Goal: Transaction & Acquisition: Purchase product/service

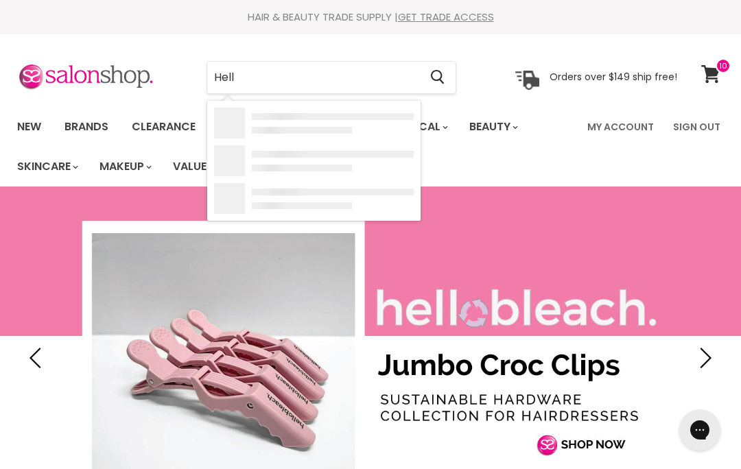
type input "Hello"
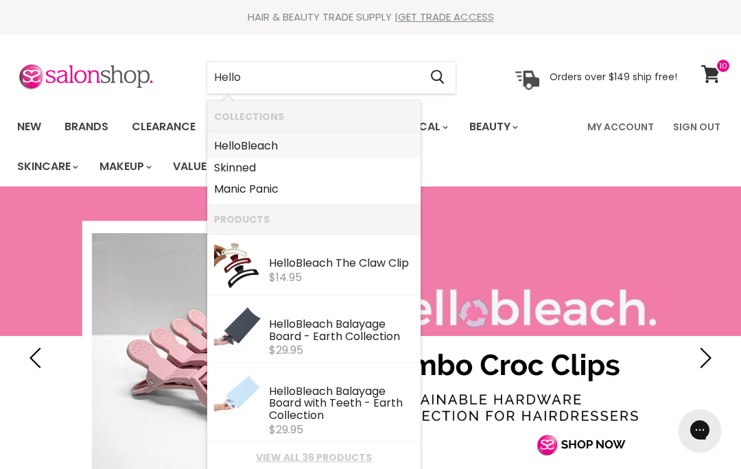
click at [270, 145] on link "Hello Bleach" at bounding box center [314, 146] width 200 height 22
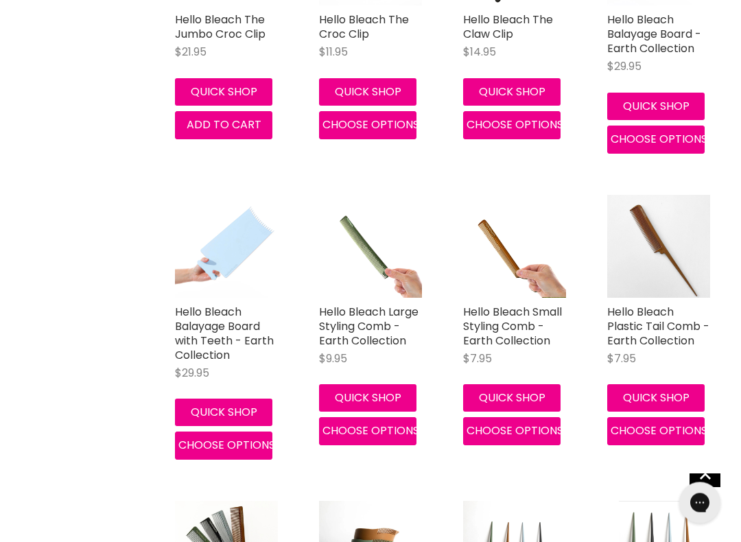
scroll to position [557, 0]
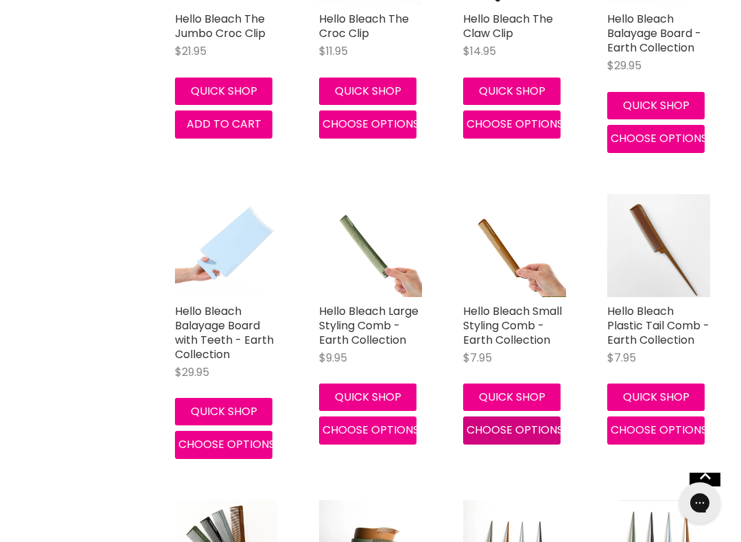
click at [484, 436] on button "Choose options" at bounding box center [511, 429] width 97 height 27
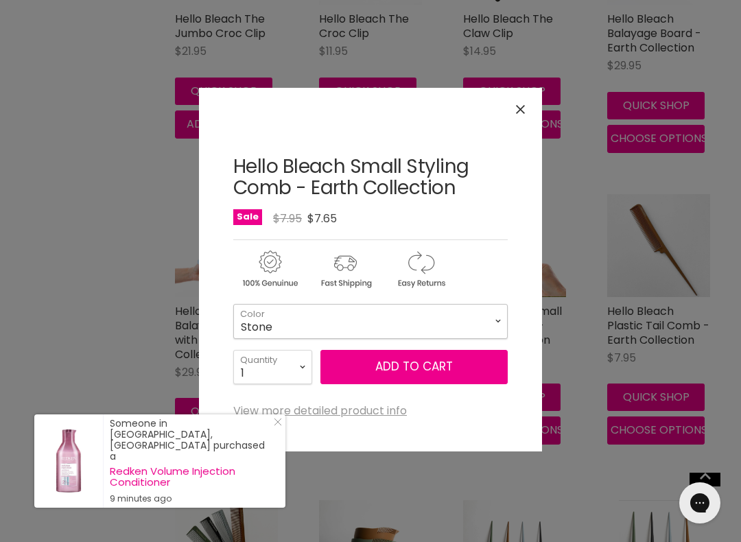
click at [267, 321] on select "Stone Clay Forest Sky" at bounding box center [370, 321] width 274 height 34
click at [514, 111] on button "Close" at bounding box center [521, 110] width 30 height 30
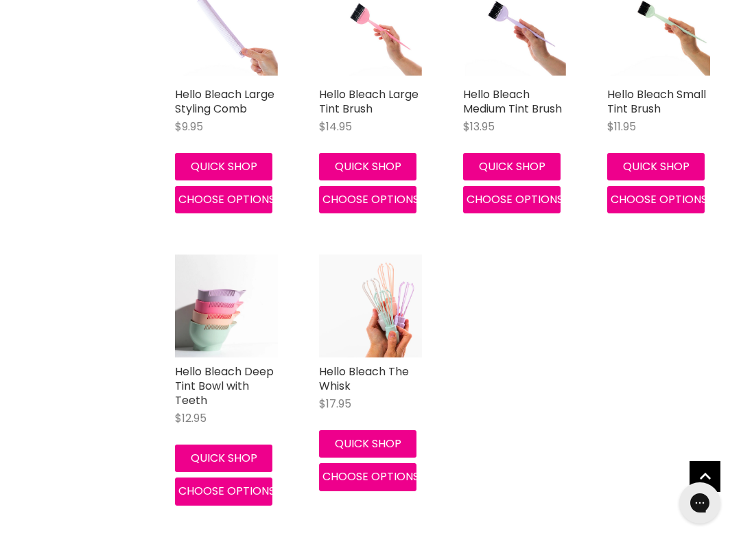
scroll to position [1973, 0]
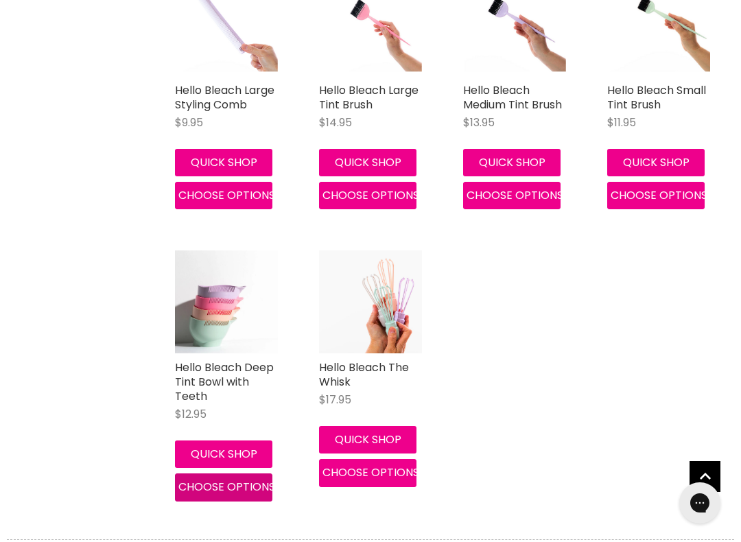
click at [217, 480] on span "Choose options" at bounding box center [226, 487] width 97 height 16
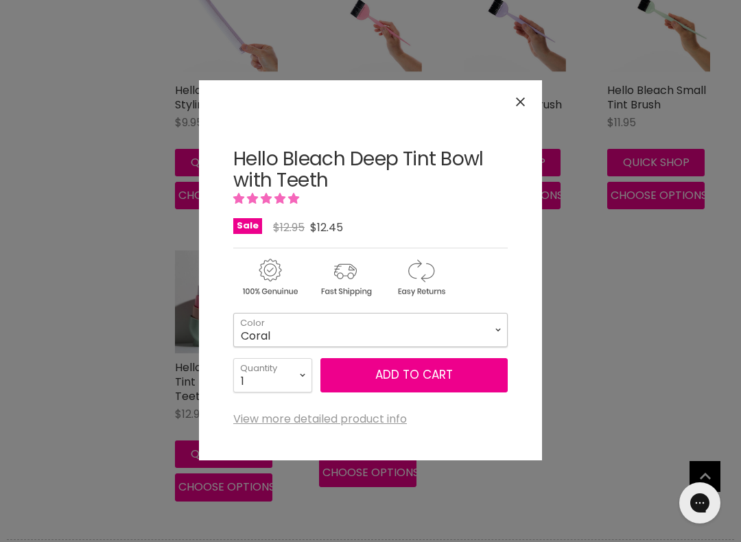
click at [257, 320] on select "Coral Jade Ivory Lilac Pink Baby Pink Burgandy" at bounding box center [370, 330] width 274 height 34
select select "Jade"
click at [360, 378] on button "Add to cart" at bounding box center [413, 375] width 187 height 34
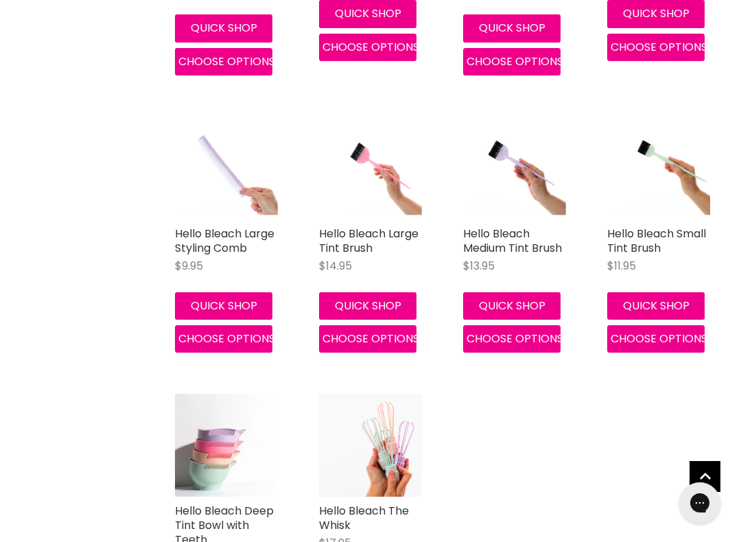
scroll to position [1793, 0]
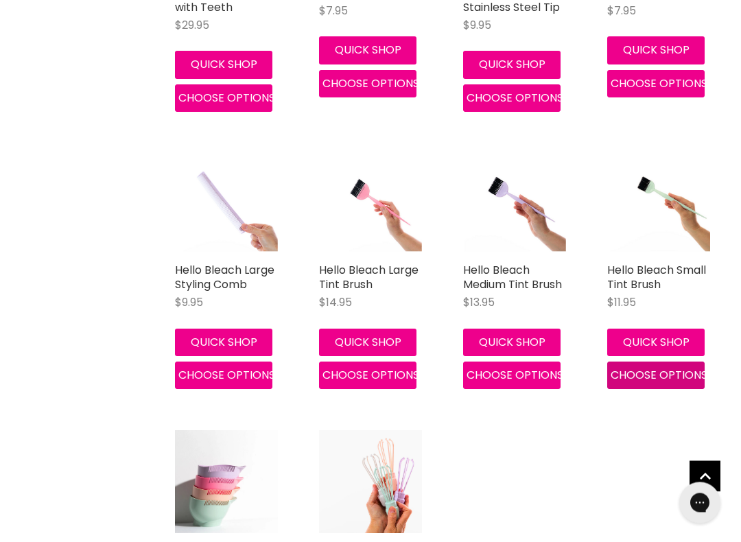
click at [624, 370] on span "Choose options" at bounding box center [659, 376] width 97 height 16
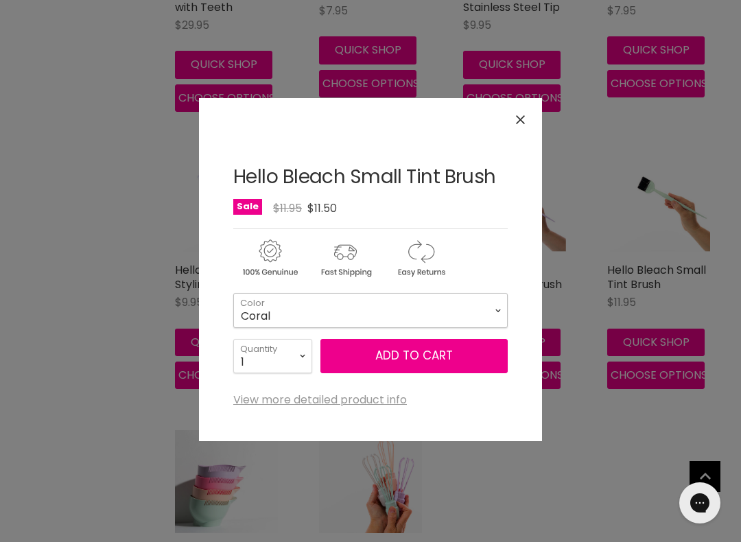
click at [252, 307] on select "Coral Jade Ivory Lilac Pink Baby Pink Burgandy" at bounding box center [370, 310] width 274 height 34
select select "Jade"
click at [357, 366] on button "Add to cart" at bounding box center [413, 356] width 187 height 34
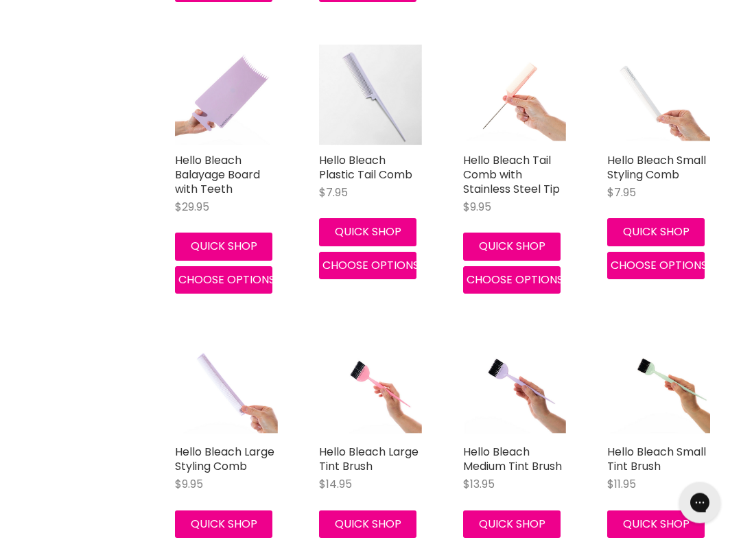
scroll to position [1613, 0]
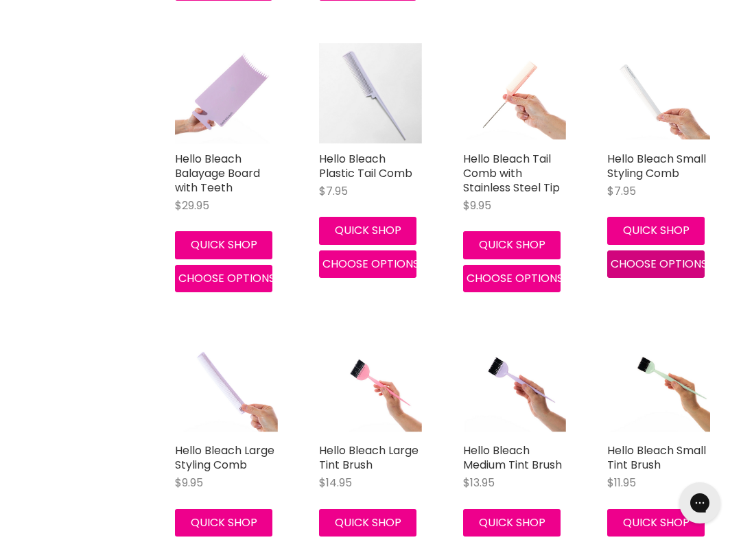
click at [635, 259] on span "Choose options" at bounding box center [659, 264] width 97 height 16
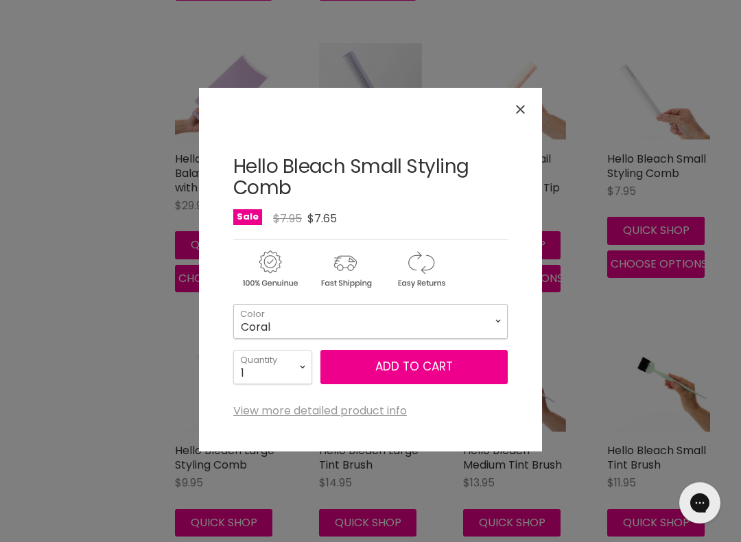
click at [263, 322] on select "Coral Jade Ivory Lilac Baby Pink Burgandy" at bounding box center [370, 321] width 274 height 34
click at [73, 379] on div "Click or scroll to zoom Tap or pinch to zoom" at bounding box center [370, 271] width 741 height 542
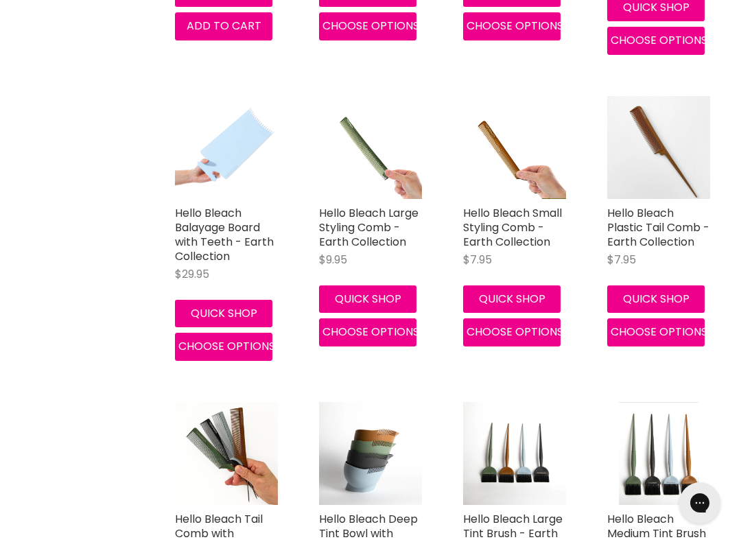
scroll to position [653, 0]
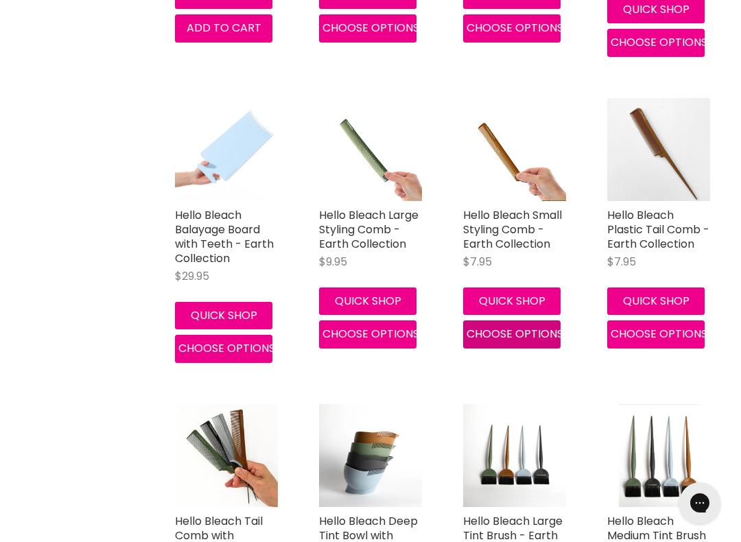
click at [495, 333] on span "Choose options" at bounding box center [515, 334] width 97 height 16
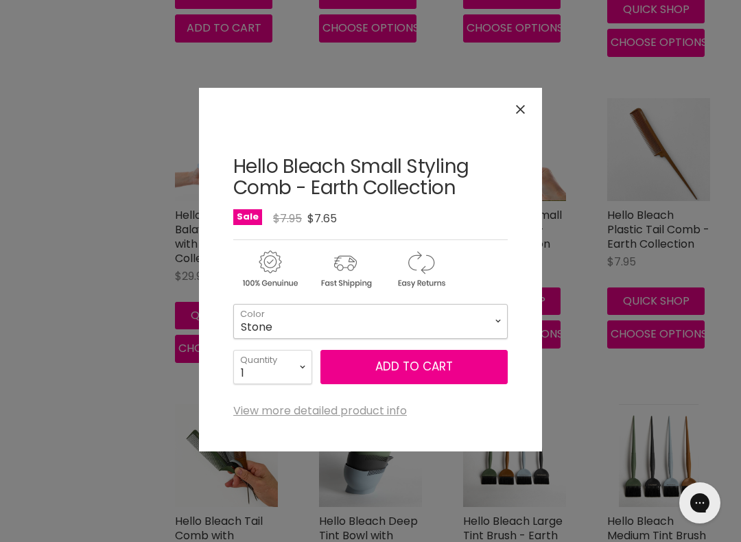
click at [259, 316] on select "Stone Clay Forest Sky" at bounding box center [370, 321] width 274 height 34
select select "Forest"
click at [354, 373] on button "Add to cart" at bounding box center [413, 367] width 187 height 34
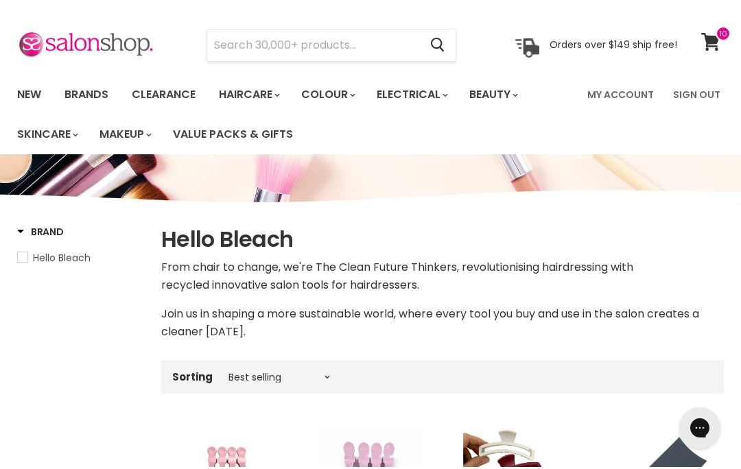
scroll to position [0, 0]
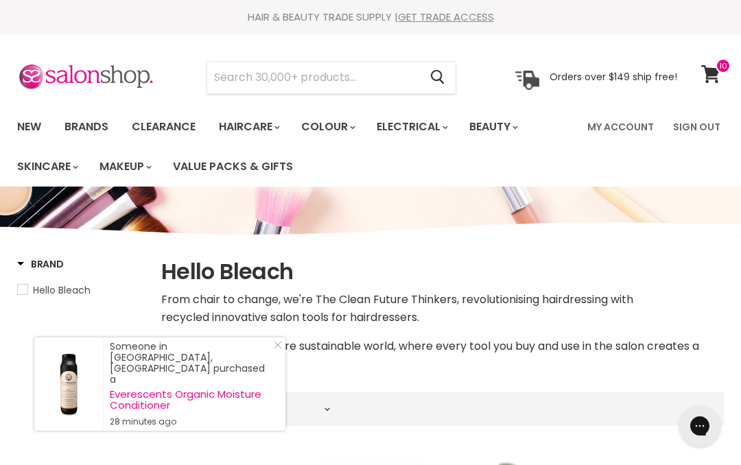
click at [230, 81] on input "Search" at bounding box center [313, 78] width 212 height 32
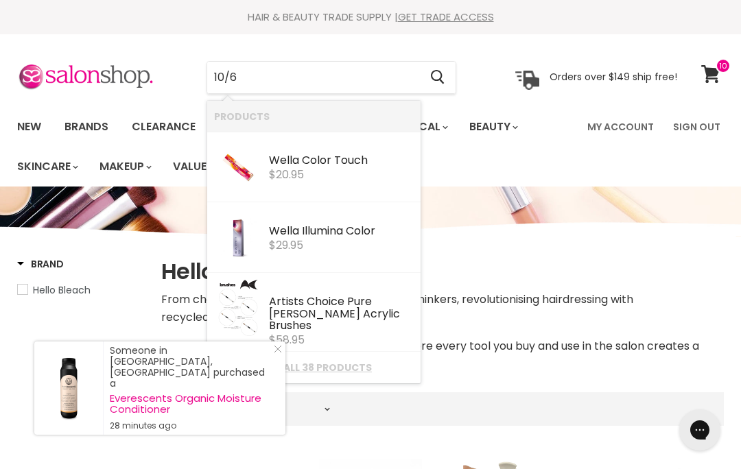
type input "10/6"
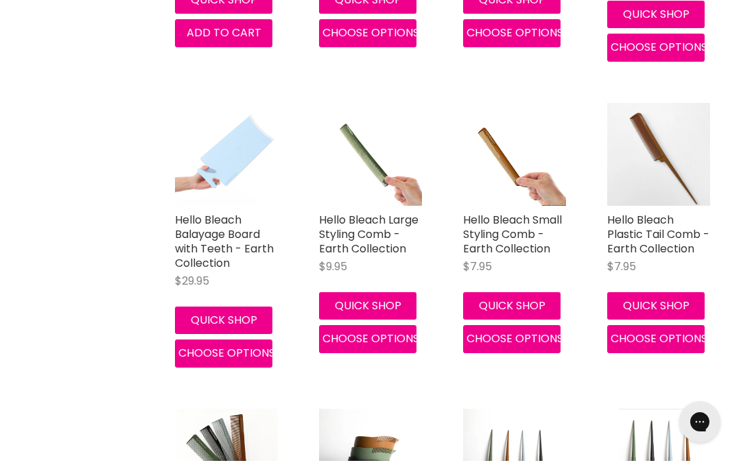
scroll to position [648, 0]
click at [291, 116] on div "Hello Bleach Balayage Board with Teeth - Earth Collection $29.95 Hello Bleach Q…" at bounding box center [226, 235] width 130 height 292
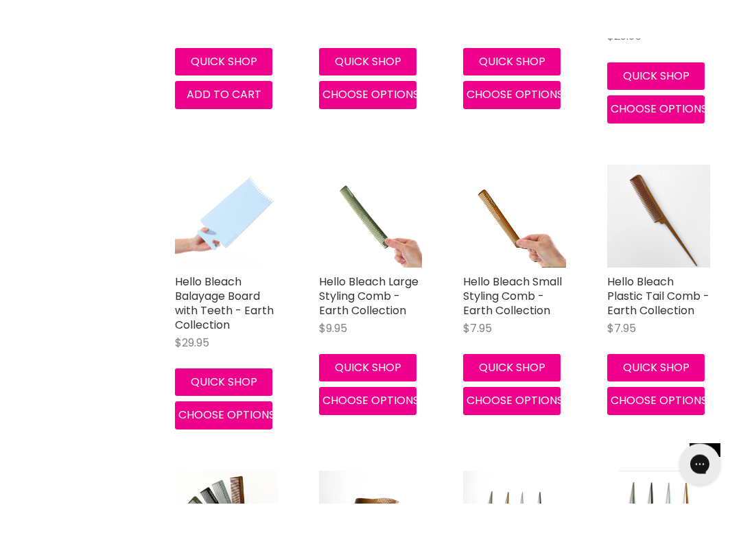
scroll to position [622, 0]
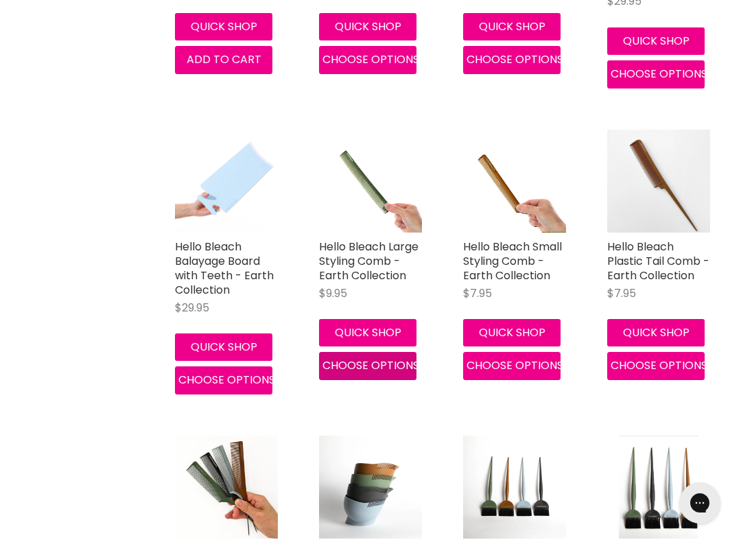
click at [333, 365] on span "Choose options" at bounding box center [370, 365] width 97 height 16
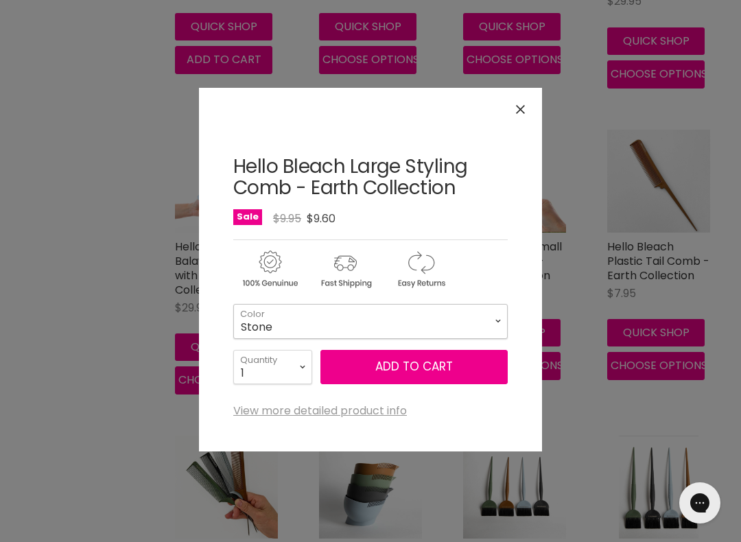
click at [279, 316] on select "Stone Clay Forest Sky" at bounding box center [370, 321] width 274 height 34
select select "Forest"
click at [390, 366] on button "Add to cart" at bounding box center [413, 367] width 187 height 34
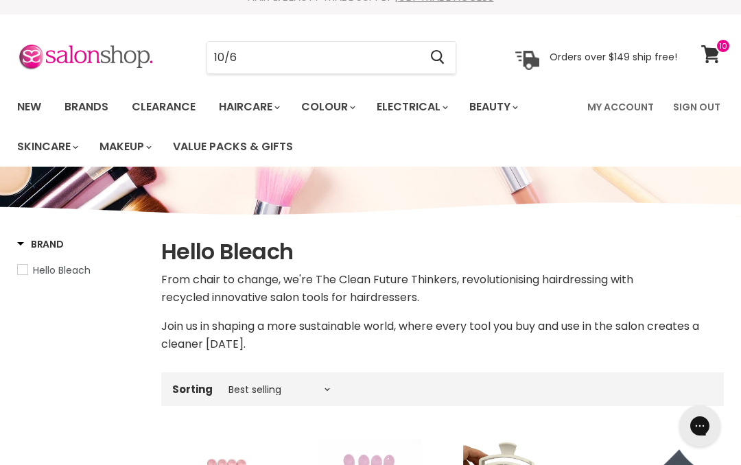
scroll to position [0, 0]
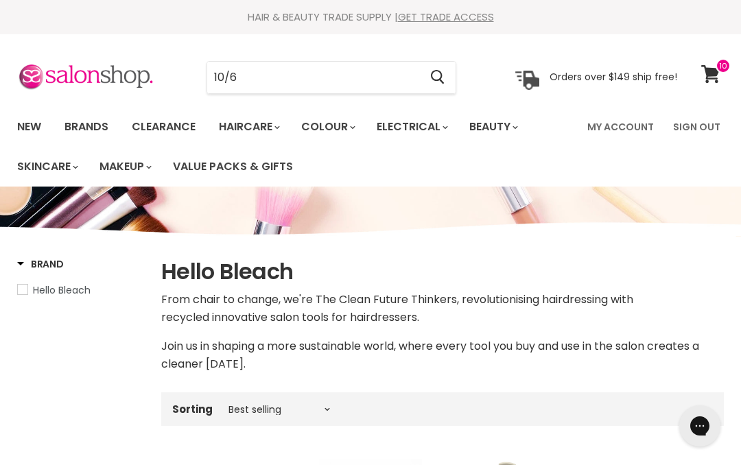
click at [711, 75] on icon at bounding box center [710, 74] width 19 height 18
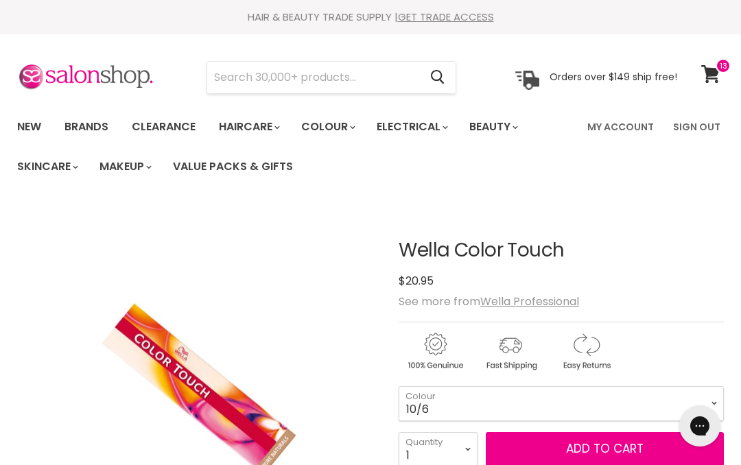
select select "10/6"
click at [528, 456] on button "Add to cart" at bounding box center [605, 449] width 238 height 34
click at [598, 454] on button "Add to cart" at bounding box center [605, 449] width 238 height 34
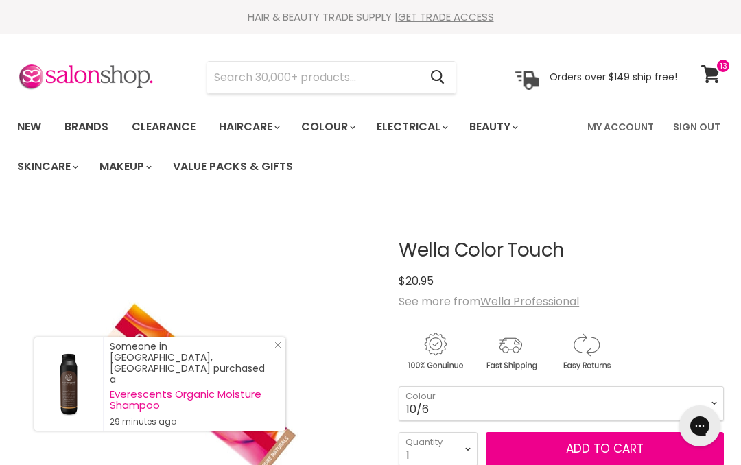
click at [261, 80] on input "Search" at bounding box center [313, 78] width 212 height 32
